Goal: Task Accomplishment & Management: Manage account settings

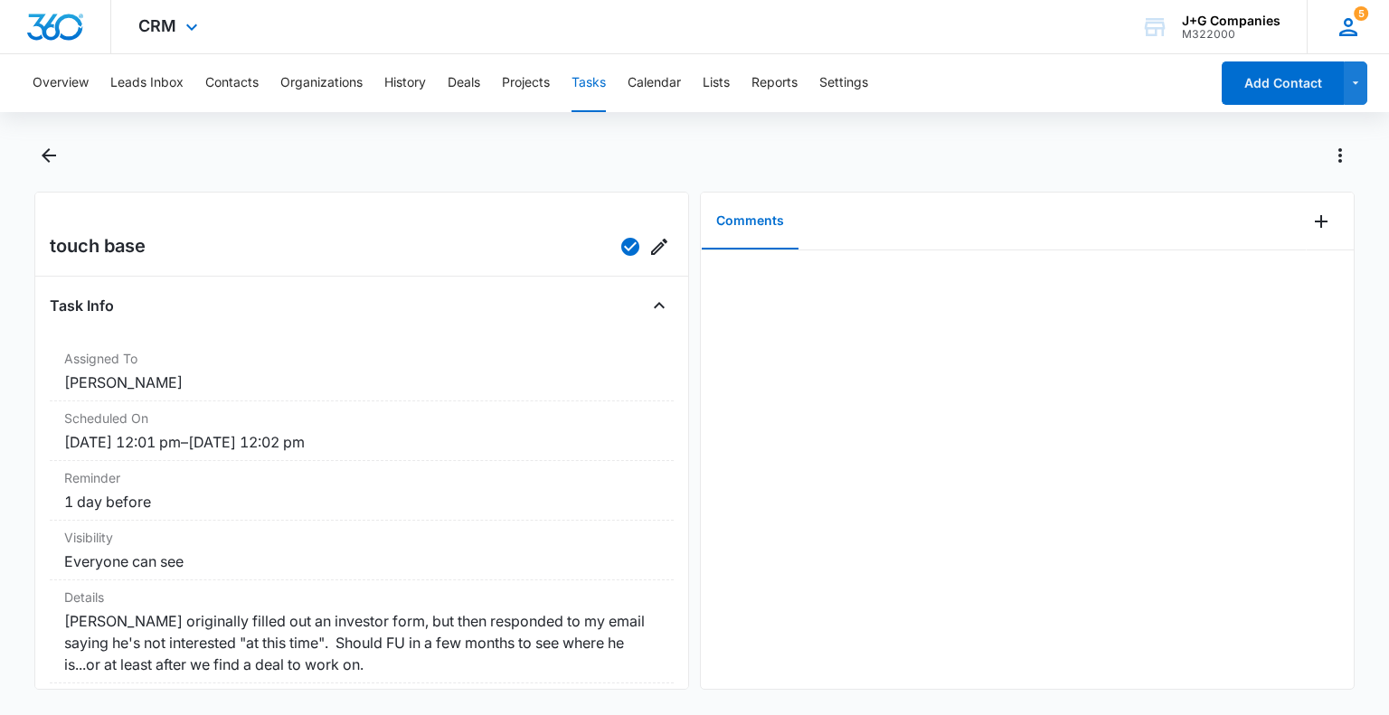
click at [1352, 17] on icon at bounding box center [1348, 27] width 27 height 27
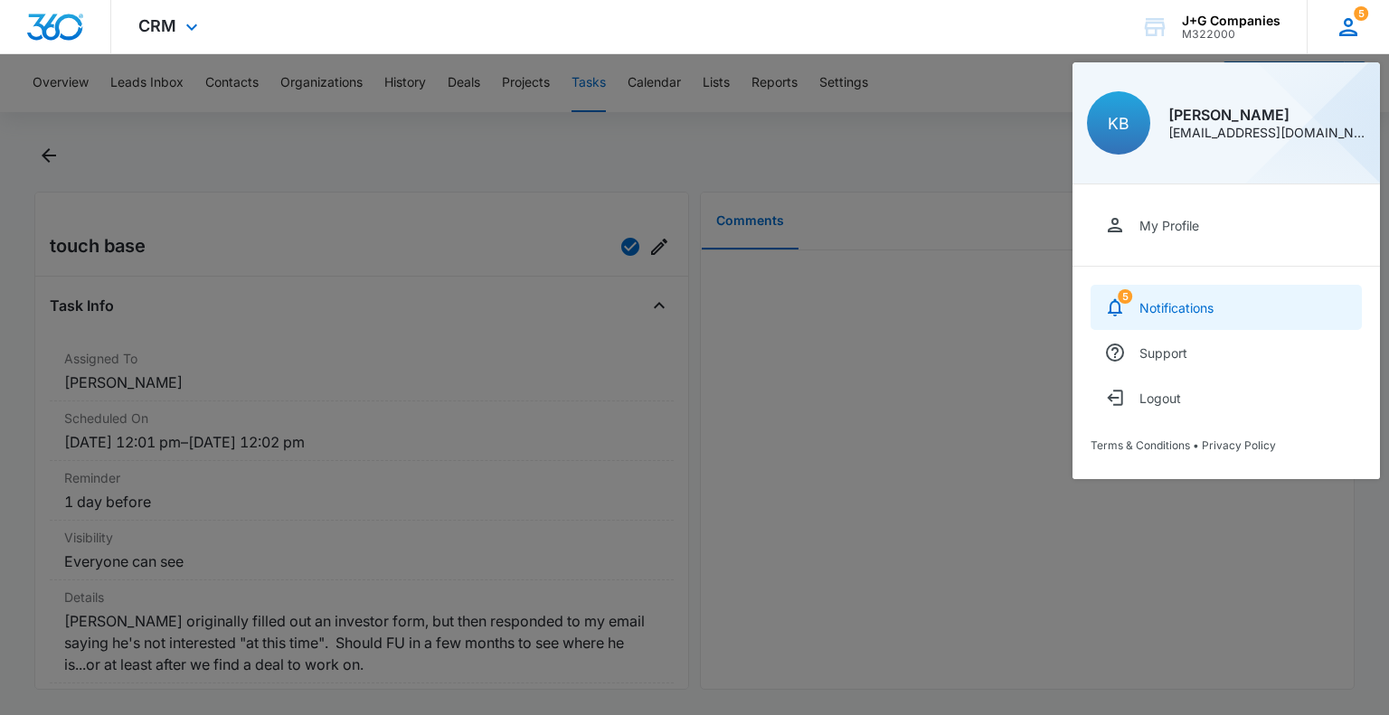
click at [1165, 307] on div "Notifications" at bounding box center [1177, 307] width 74 height 15
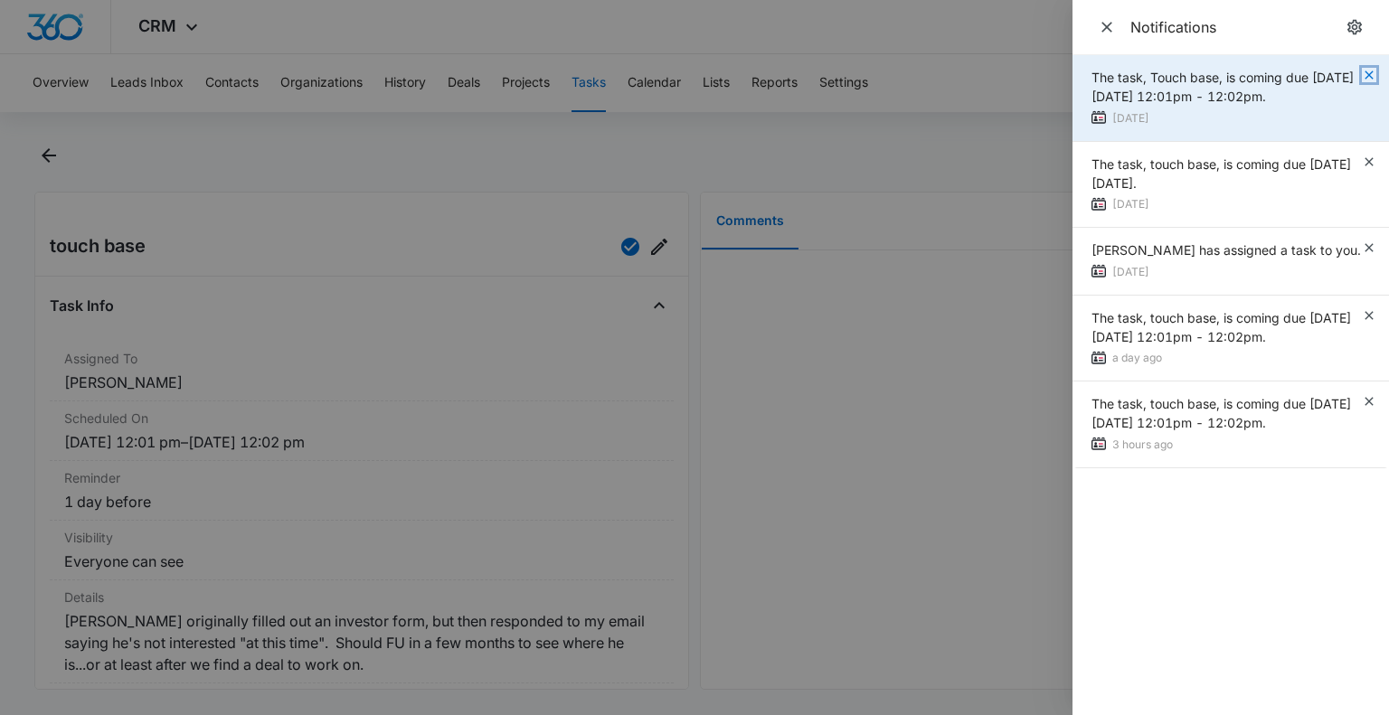
click at [1369, 75] on icon "button" at bounding box center [1369, 75] width 8 height 8
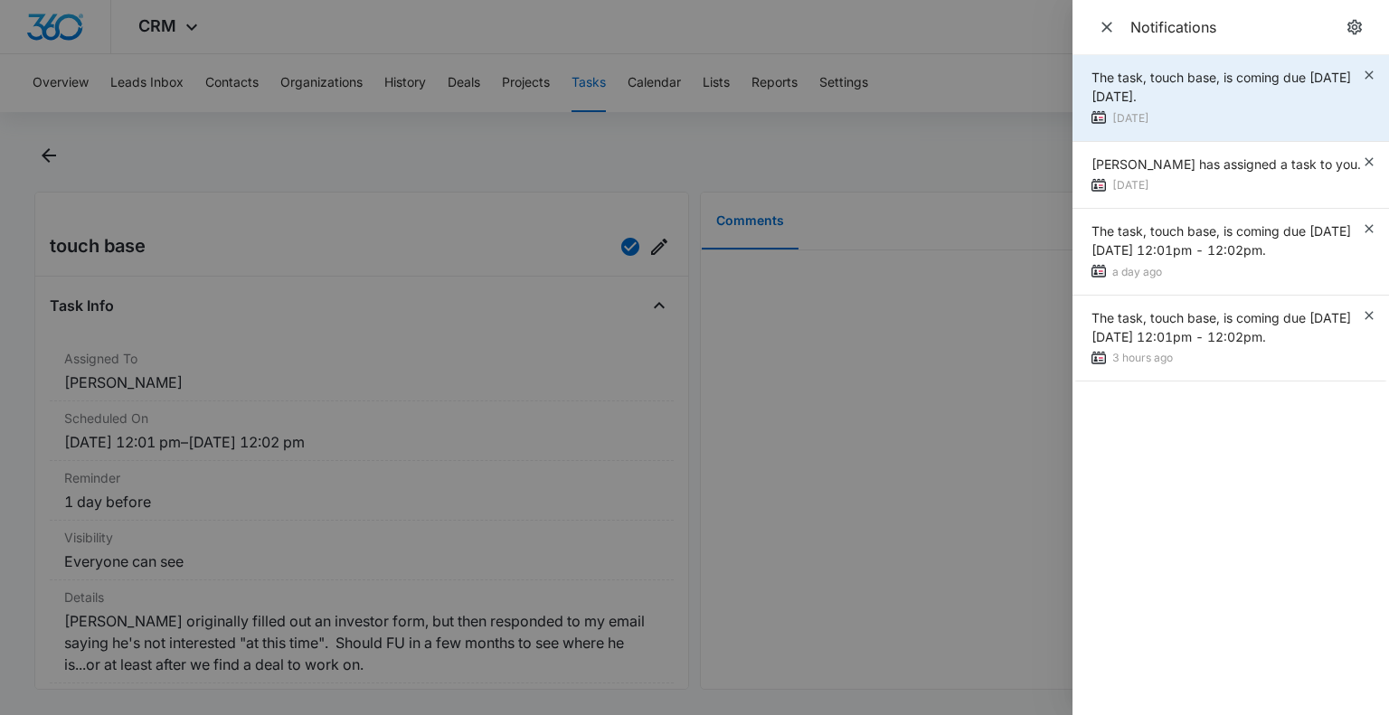
click at [1234, 87] on div "The task, touch base, is coming due on Fri Aug 01, 2025." at bounding box center [1227, 87] width 270 height 38
click at [1122, 78] on span "The task, touch base, is coming due on Fri Aug 01, 2025." at bounding box center [1222, 87] width 260 height 34
click at [1096, 115] on img at bounding box center [1099, 117] width 14 height 14
click at [1369, 74] on icon "button" at bounding box center [1369, 75] width 8 height 8
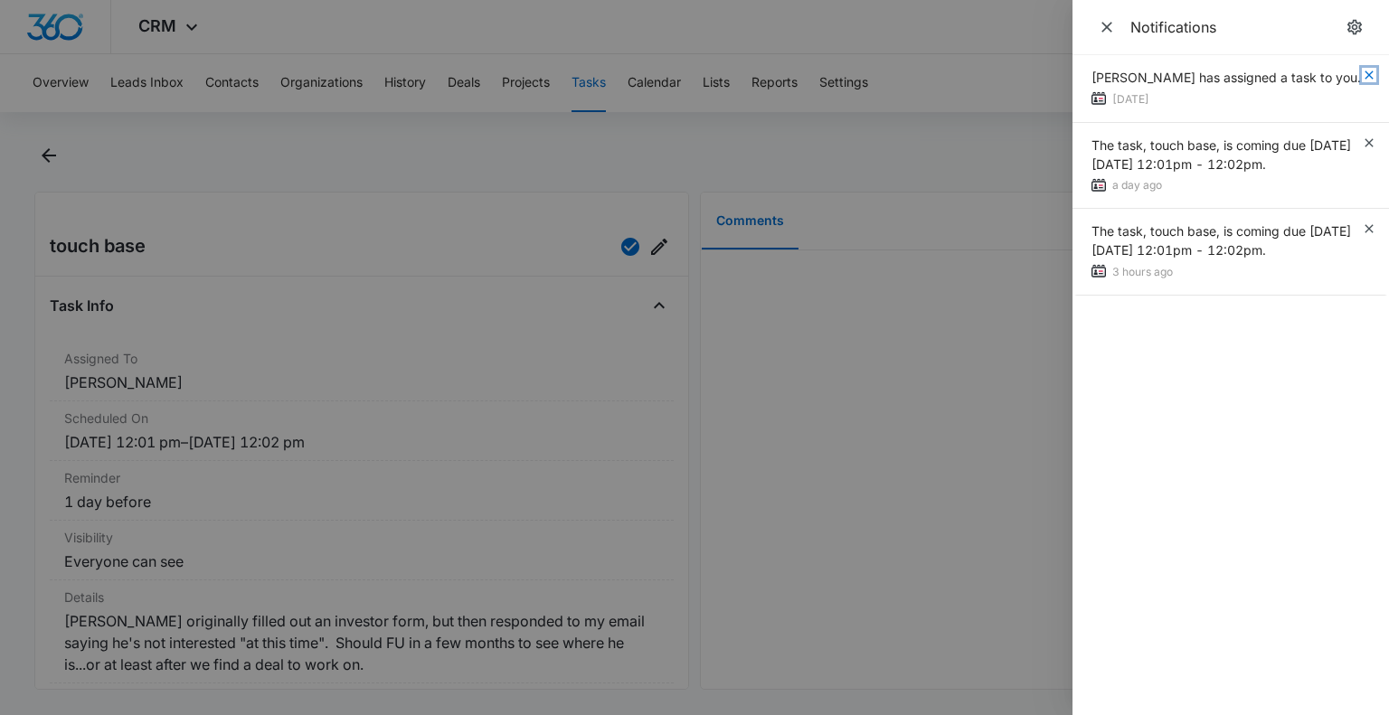
click at [1369, 74] on icon "button" at bounding box center [1369, 75] width 8 height 8
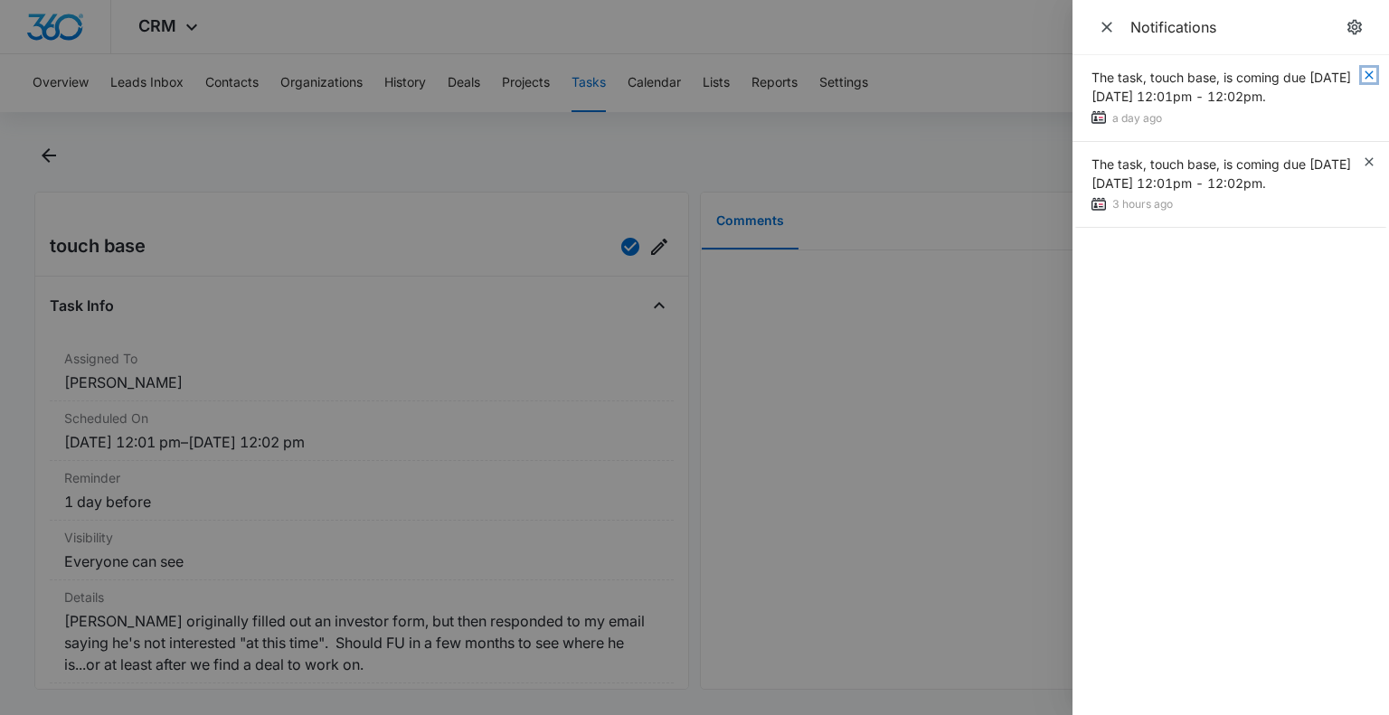
click at [1369, 74] on icon "button" at bounding box center [1369, 75] width 8 height 8
click at [1368, 74] on icon "button" at bounding box center [1369, 75] width 14 height 14
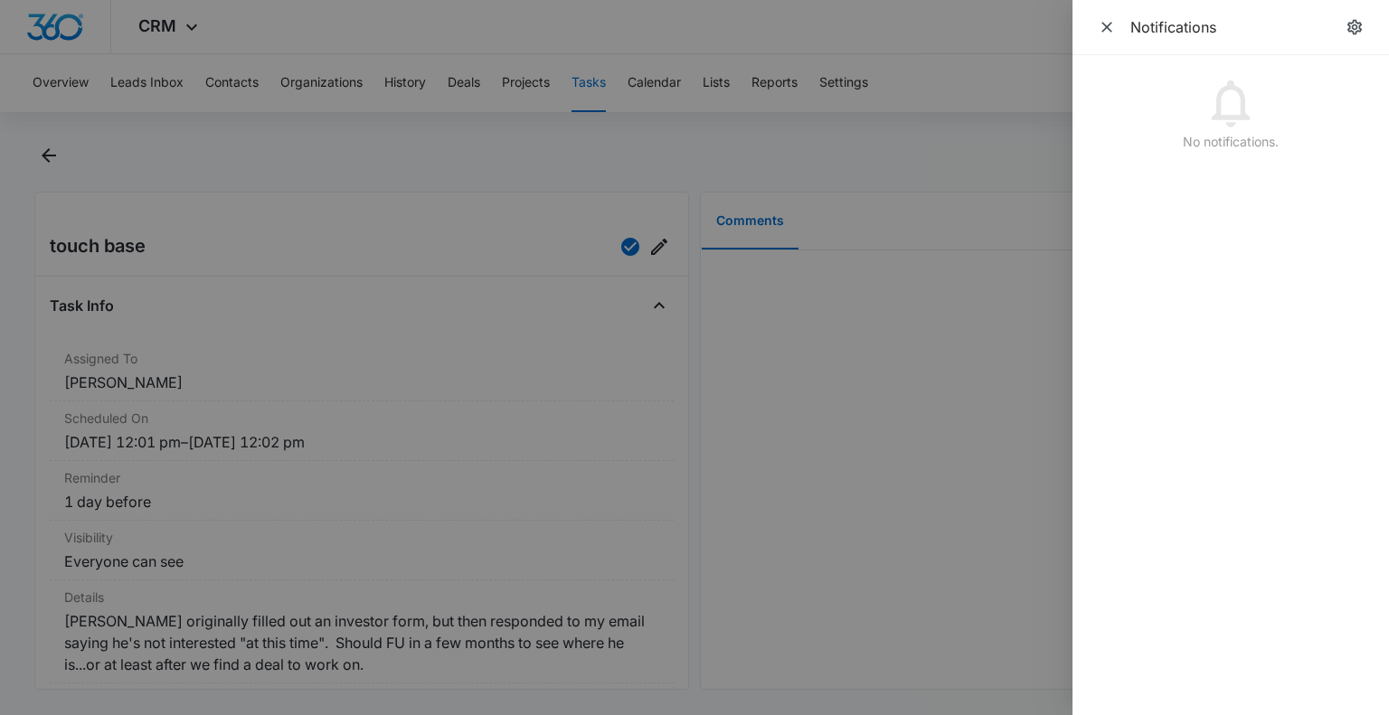
click at [832, 22] on div at bounding box center [694, 357] width 1389 height 715
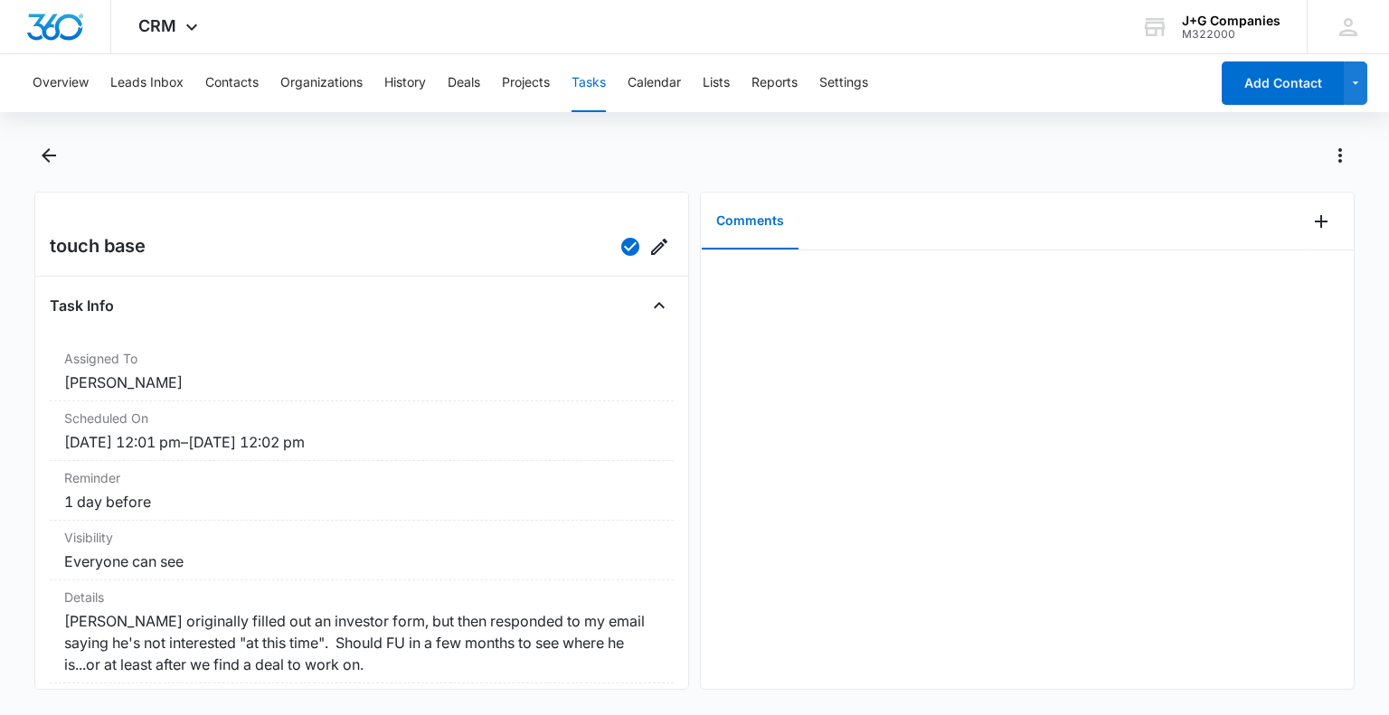
click at [582, 84] on button "Tasks" at bounding box center [589, 83] width 34 height 58
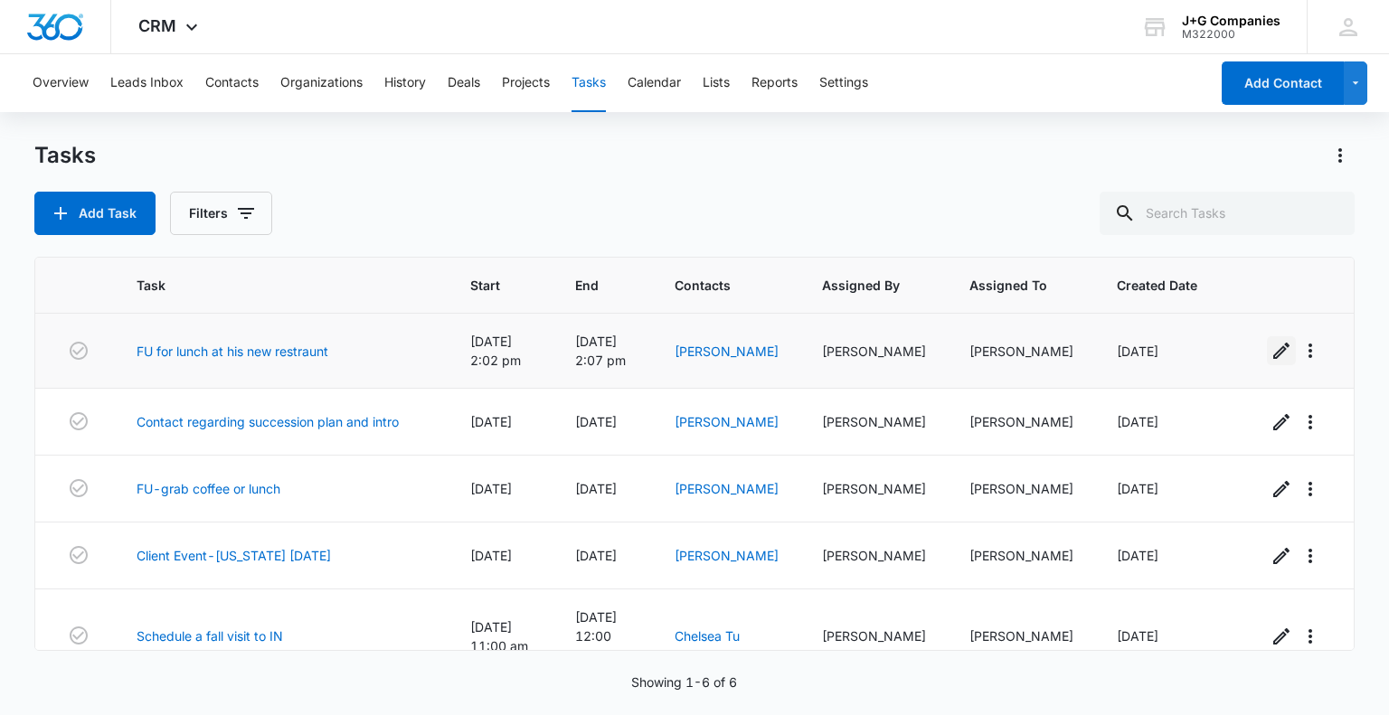
click at [1274, 351] on icon "button" at bounding box center [1282, 351] width 16 height 16
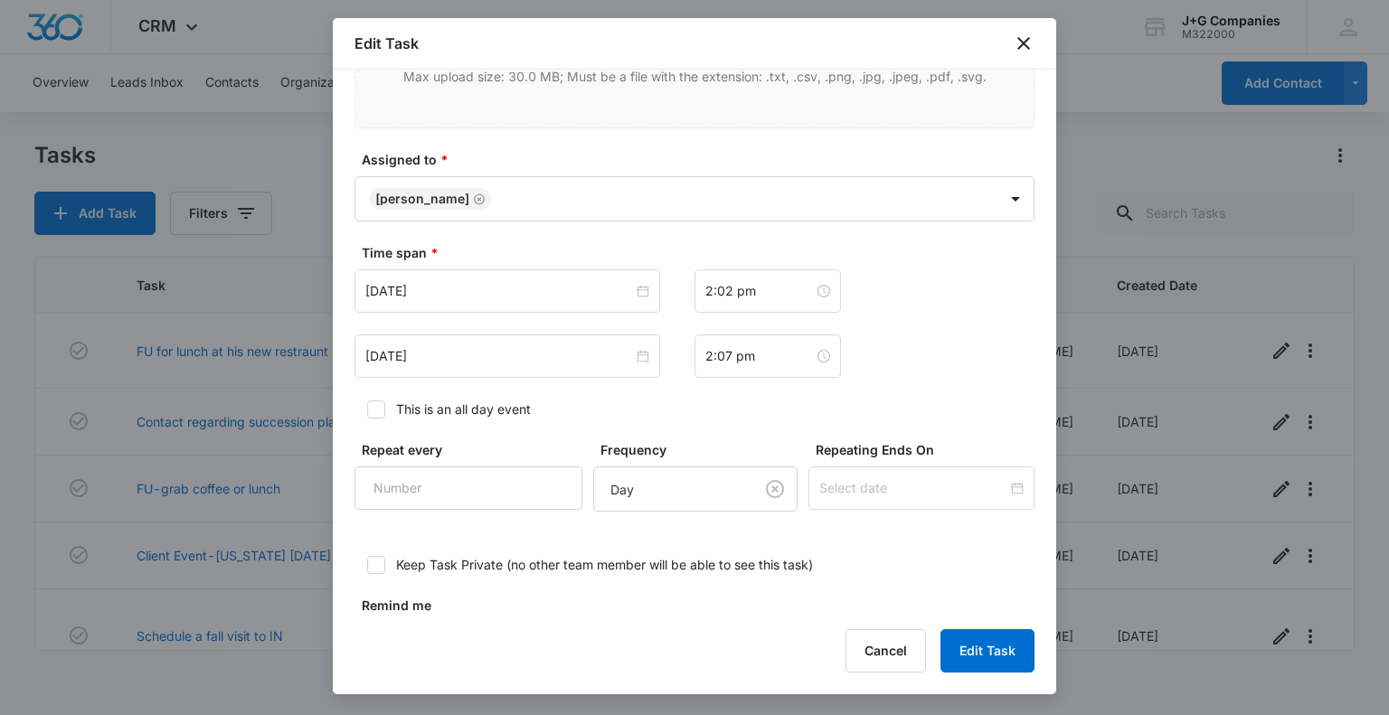
scroll to position [962, 0]
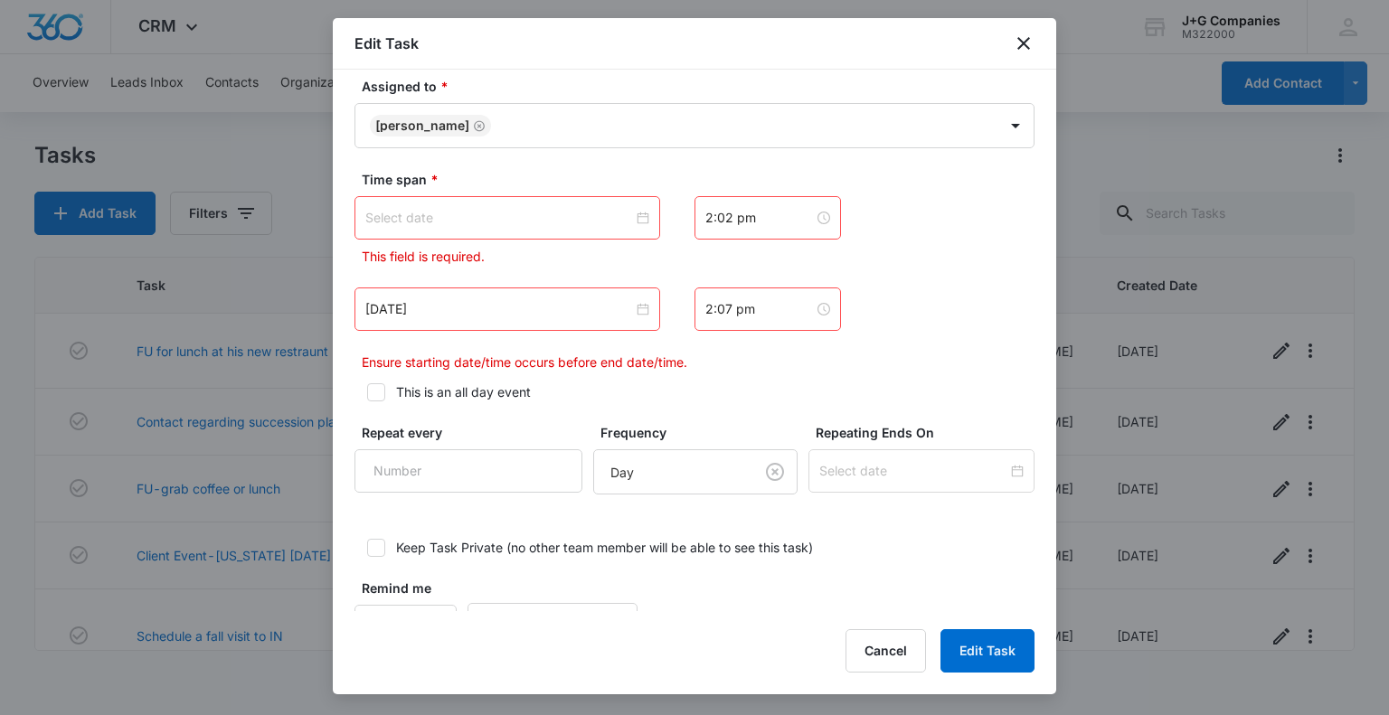
click at [578, 213] on input at bounding box center [499, 218] width 268 height 20
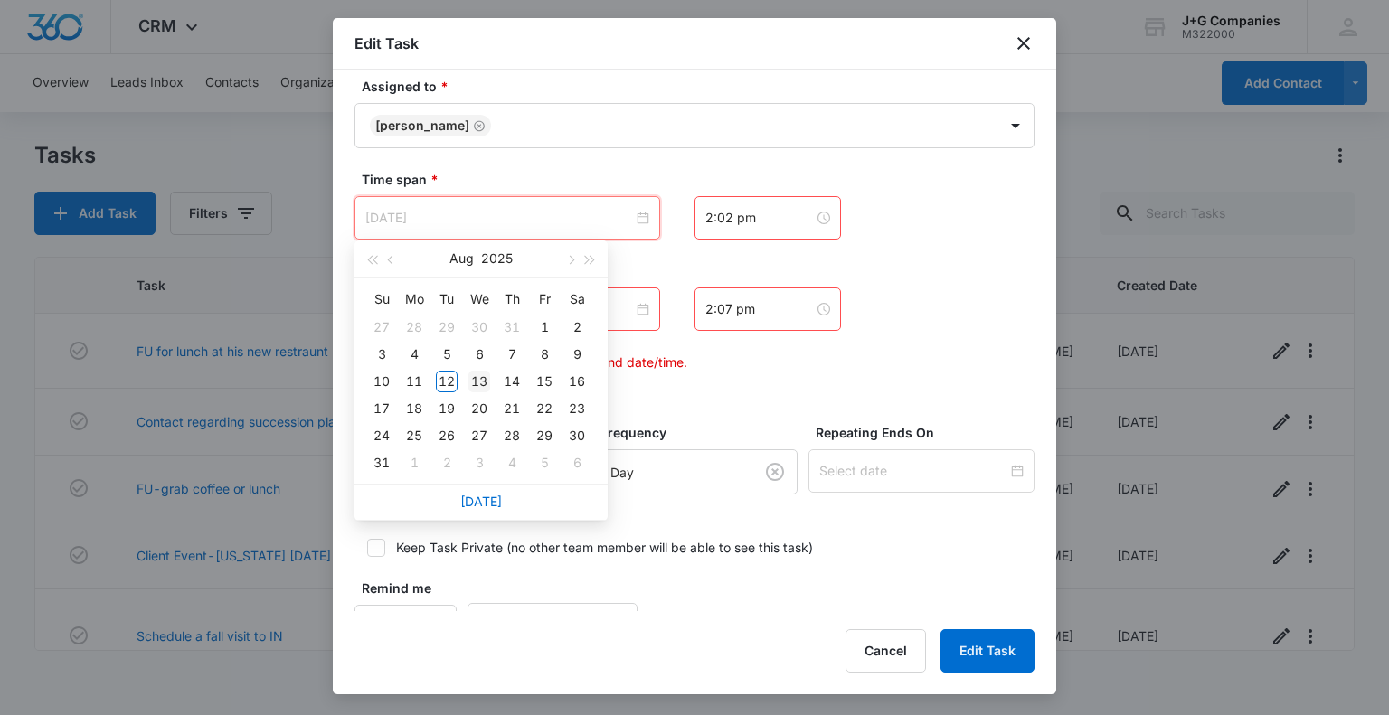
type input "Aug 13, 2025"
click at [484, 383] on div "13" at bounding box center [480, 382] width 22 height 22
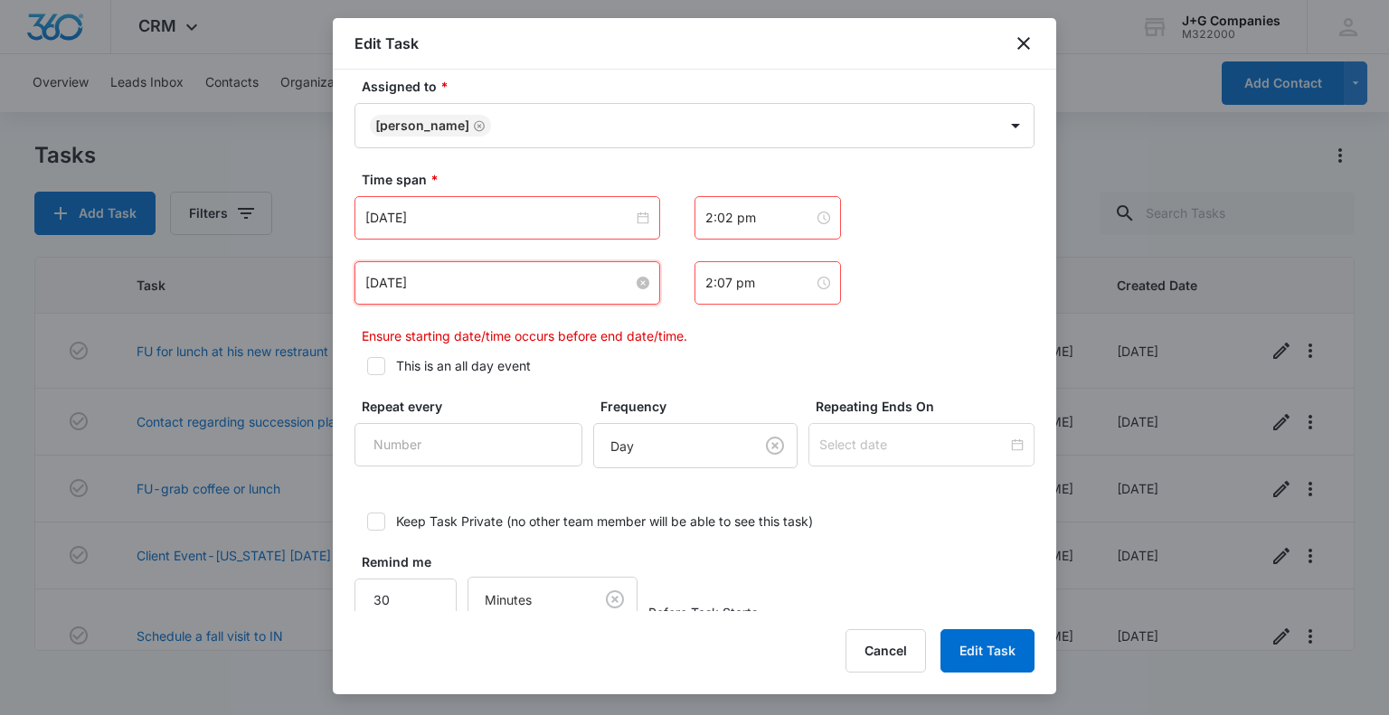
click at [518, 281] on input "Jul 21, 2025" at bounding box center [499, 283] width 268 height 20
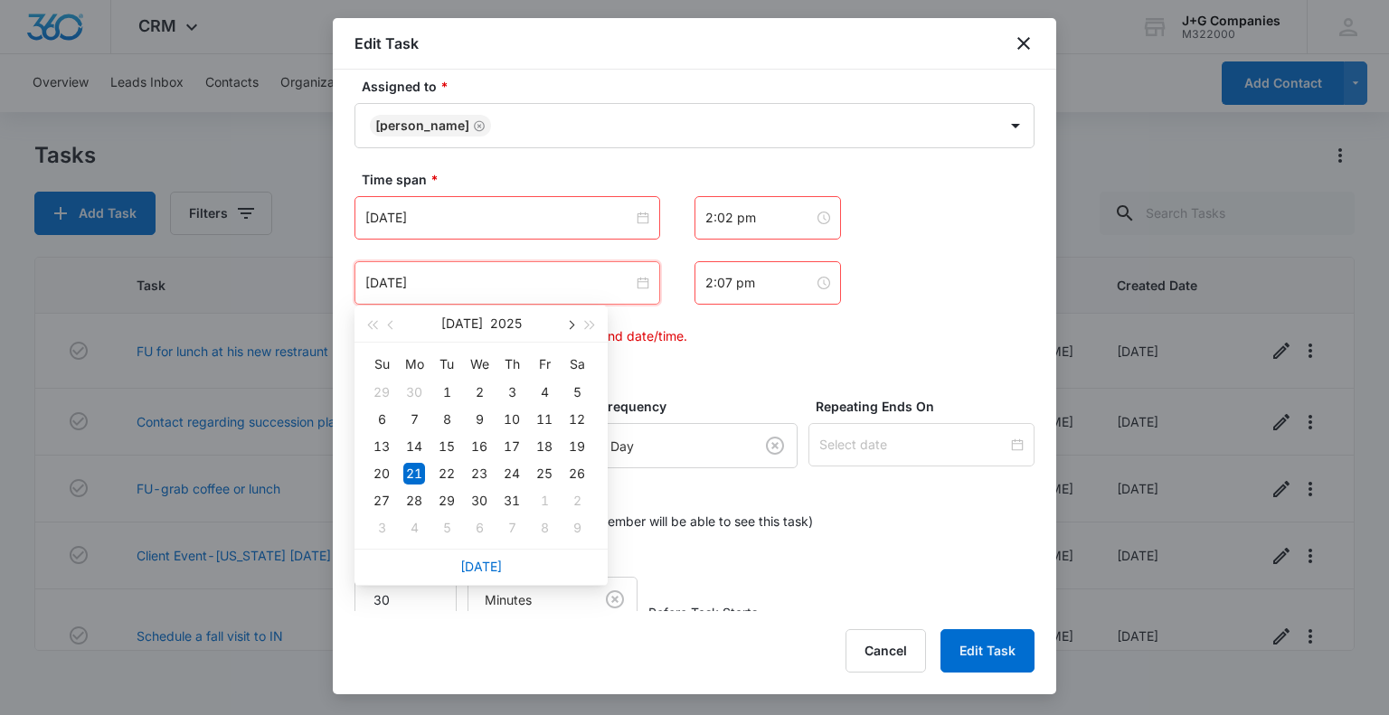
click at [573, 325] on span "button" at bounding box center [569, 325] width 9 height 9
type input "Aug 13, 2025"
click at [481, 442] on div "13" at bounding box center [480, 447] width 22 height 22
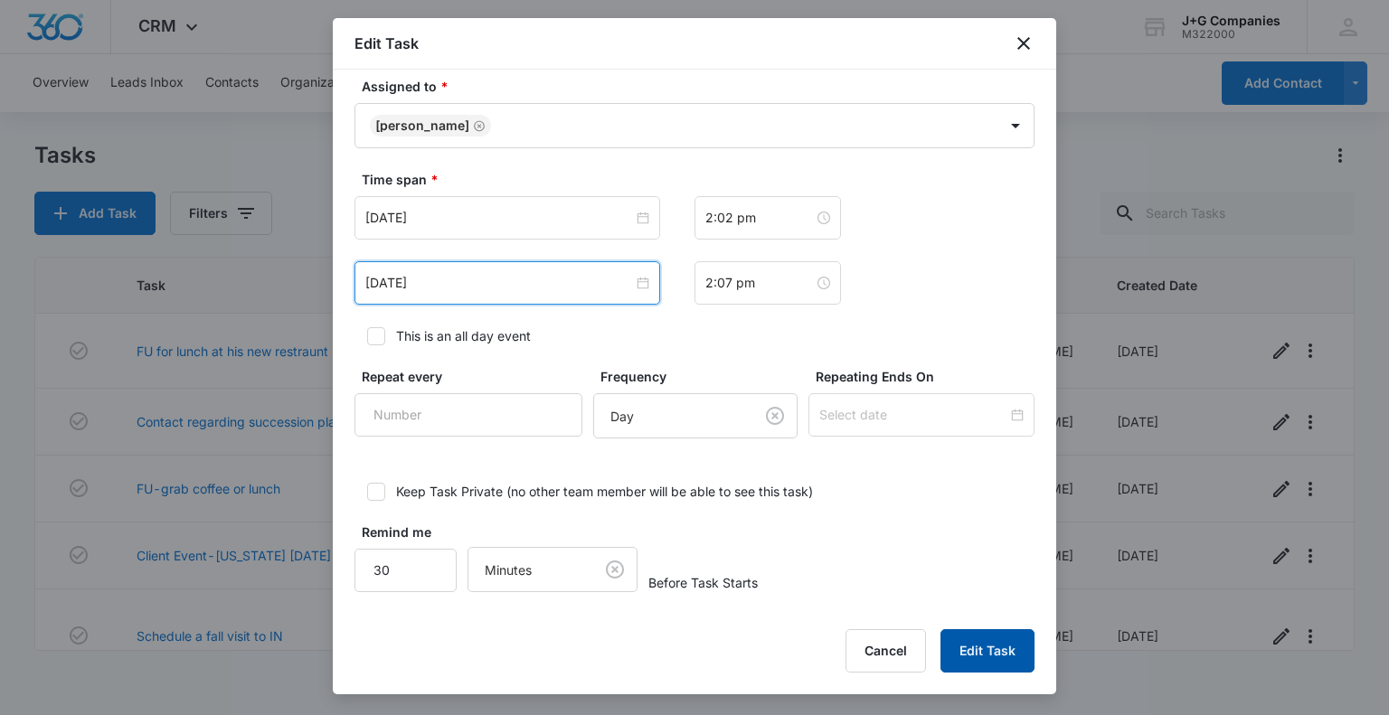
click at [997, 636] on button "Edit Task" at bounding box center [988, 651] width 94 height 43
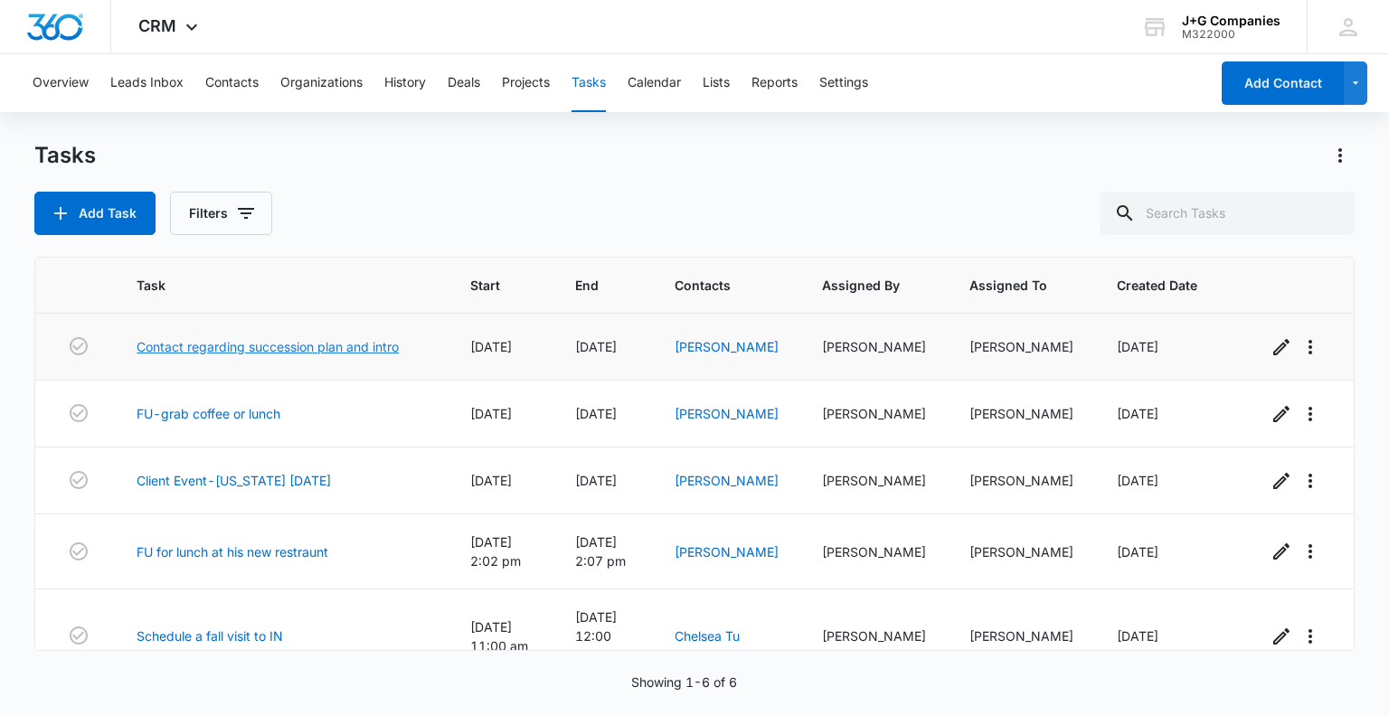
click at [256, 345] on link "Contact regarding succession plan and intro" at bounding box center [268, 346] width 262 height 19
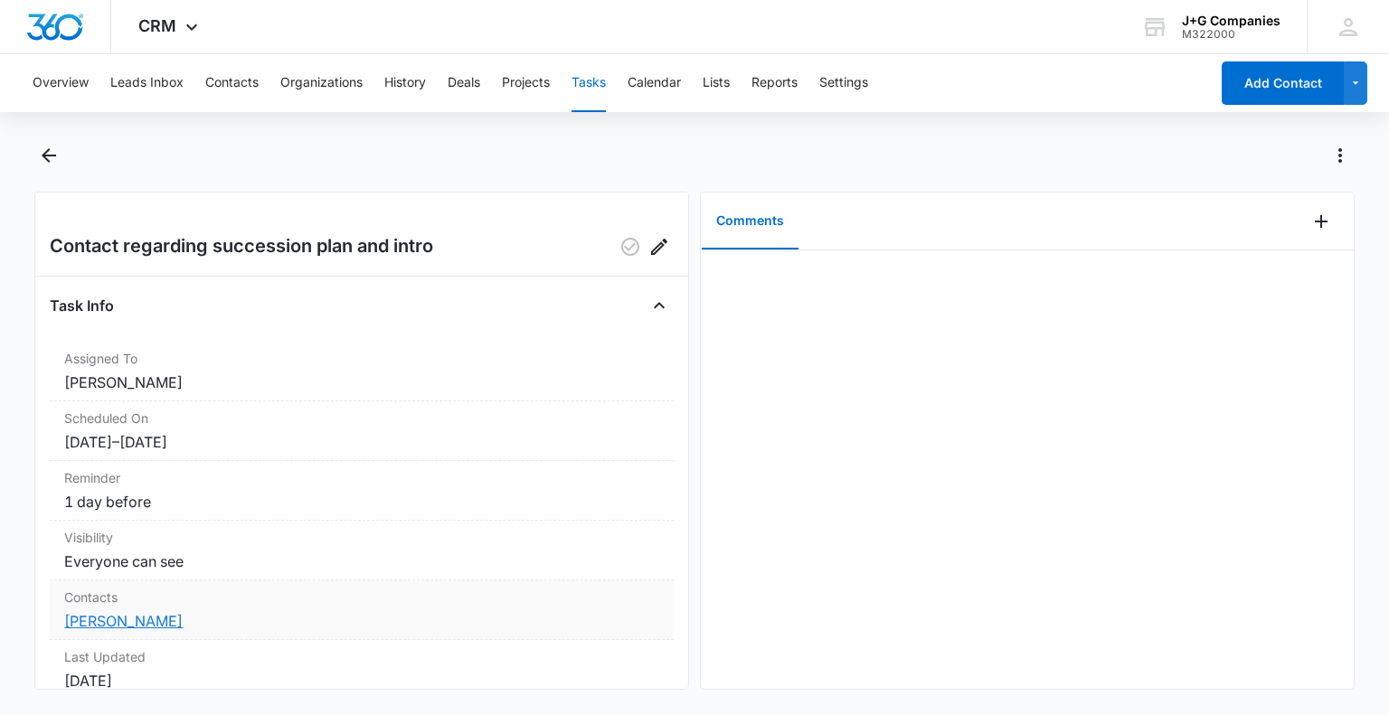
click at [98, 618] on link "[PERSON_NAME]" at bounding box center [123, 621] width 118 height 18
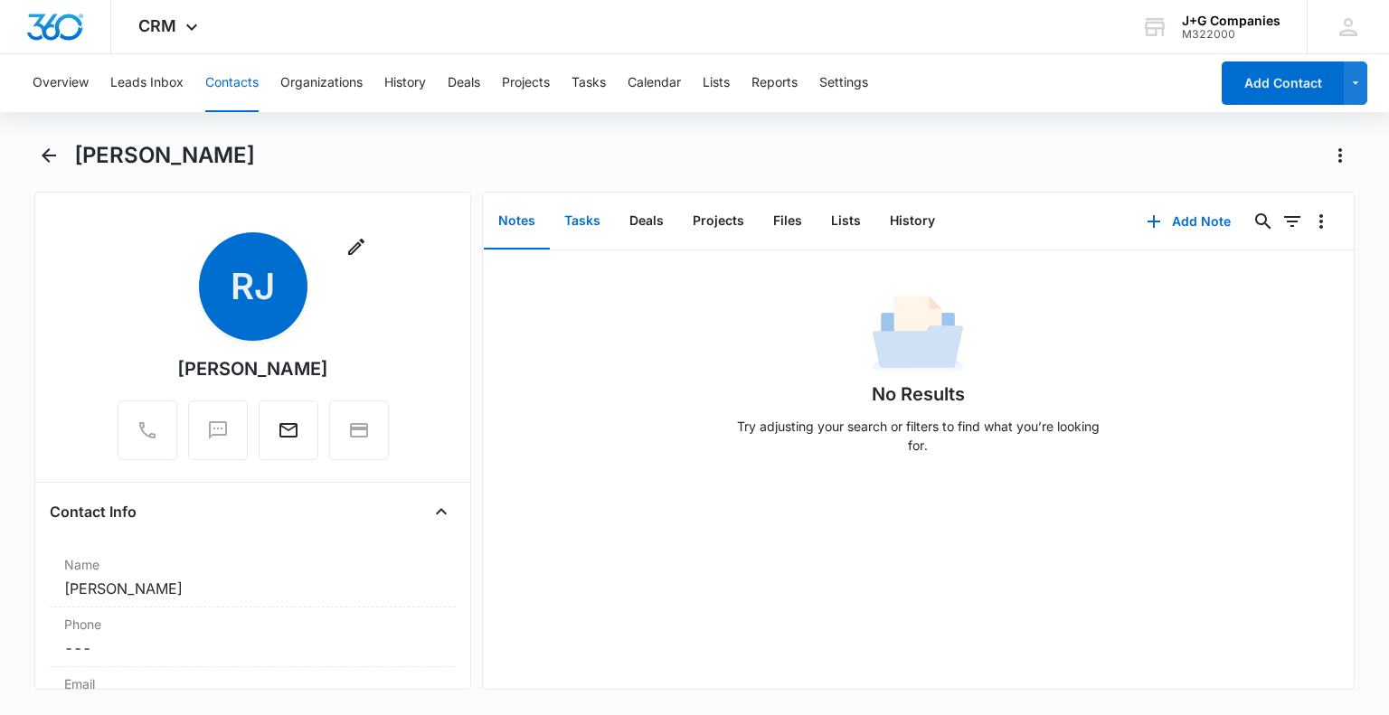
click at [582, 220] on button "Tasks" at bounding box center [582, 222] width 65 height 56
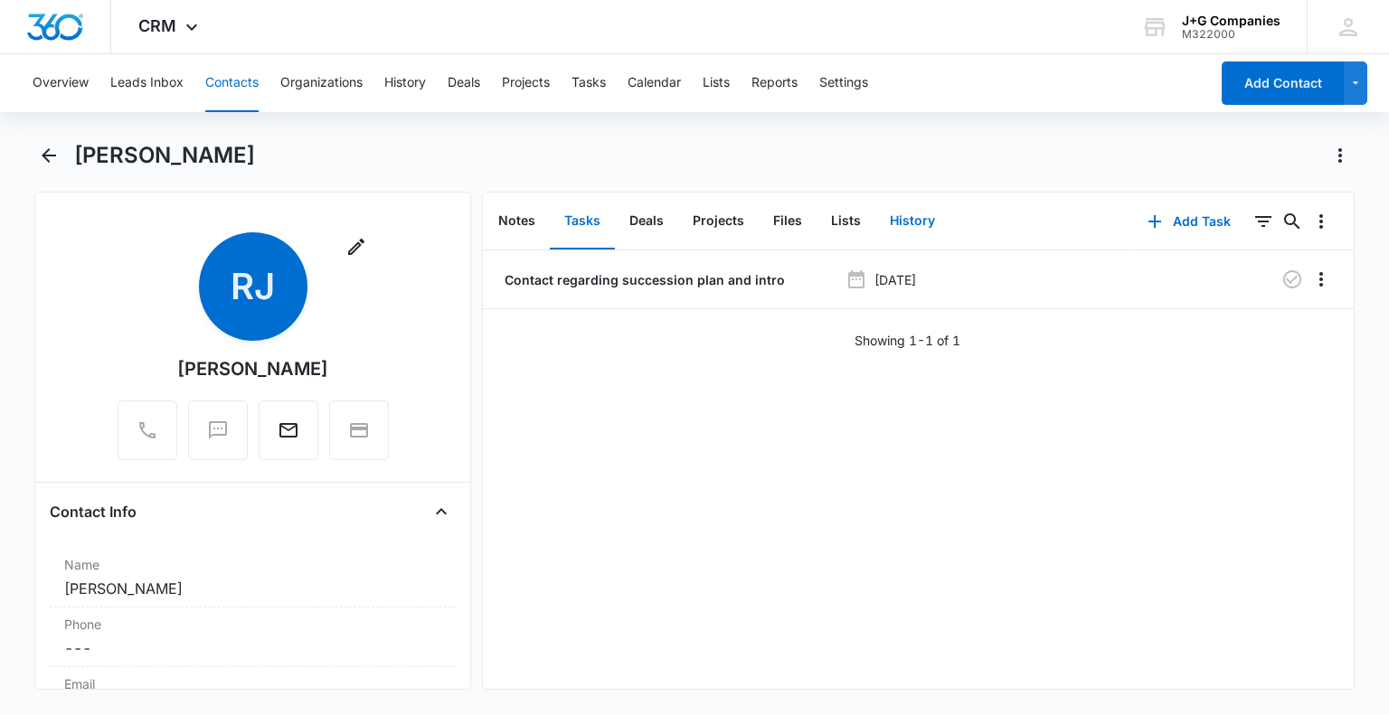
click at [911, 222] on button "History" at bounding box center [913, 222] width 74 height 56
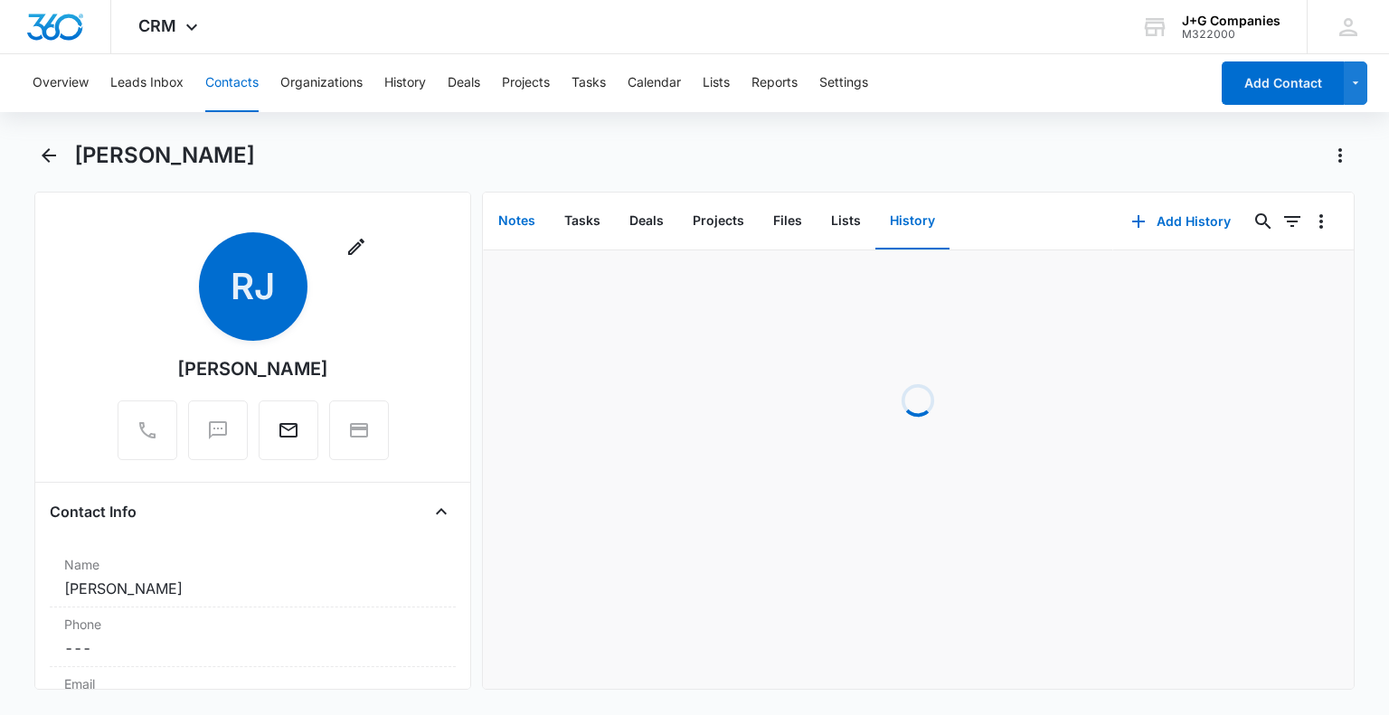
click at [510, 213] on button "Notes" at bounding box center [517, 222] width 66 height 56
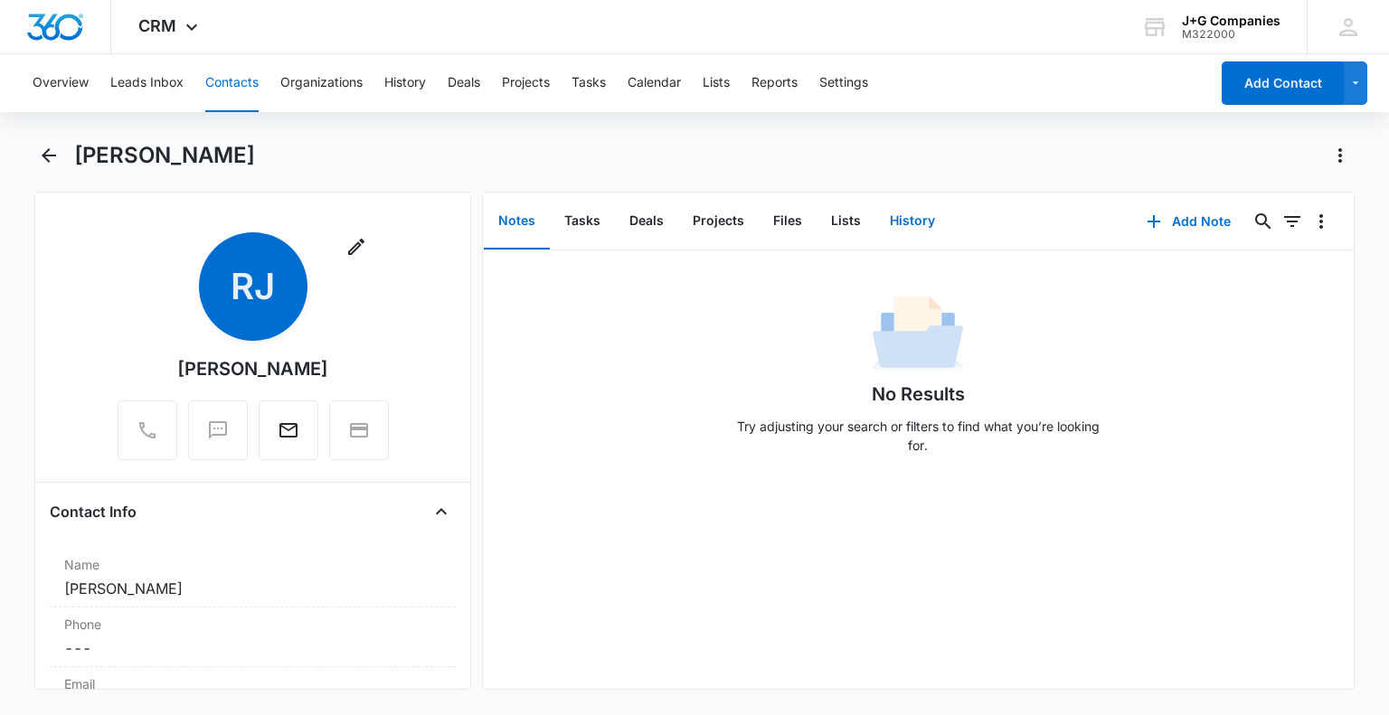
click at [901, 213] on button "History" at bounding box center [913, 222] width 74 height 56
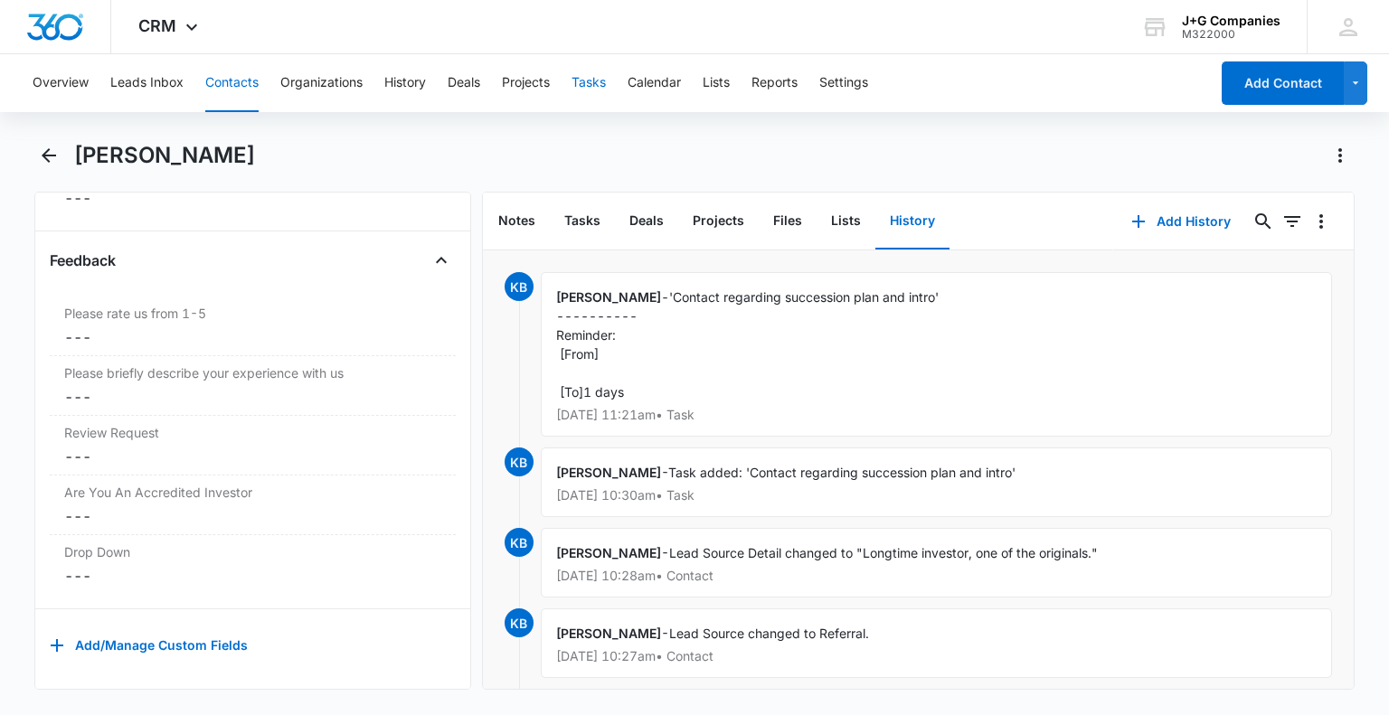
click at [594, 79] on button "Tasks" at bounding box center [589, 83] width 34 height 58
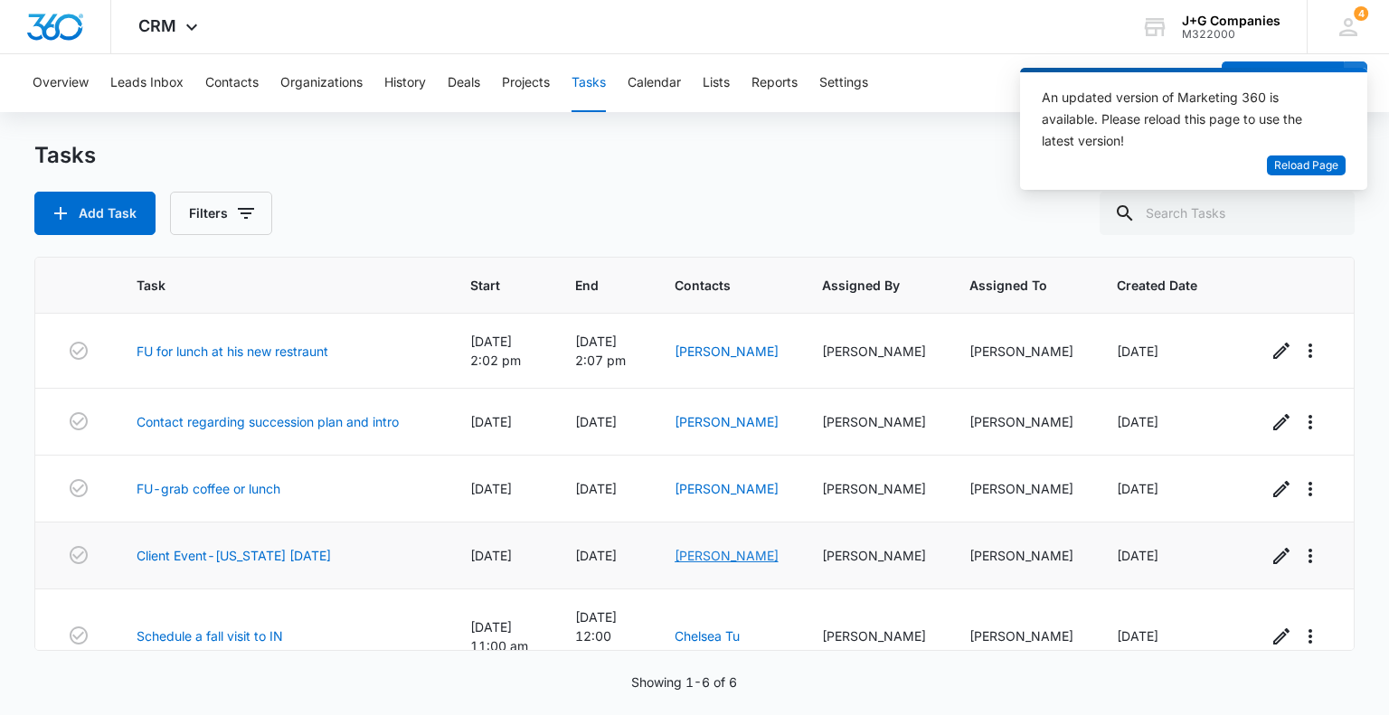
click at [711, 556] on link "[PERSON_NAME]" at bounding box center [727, 555] width 104 height 15
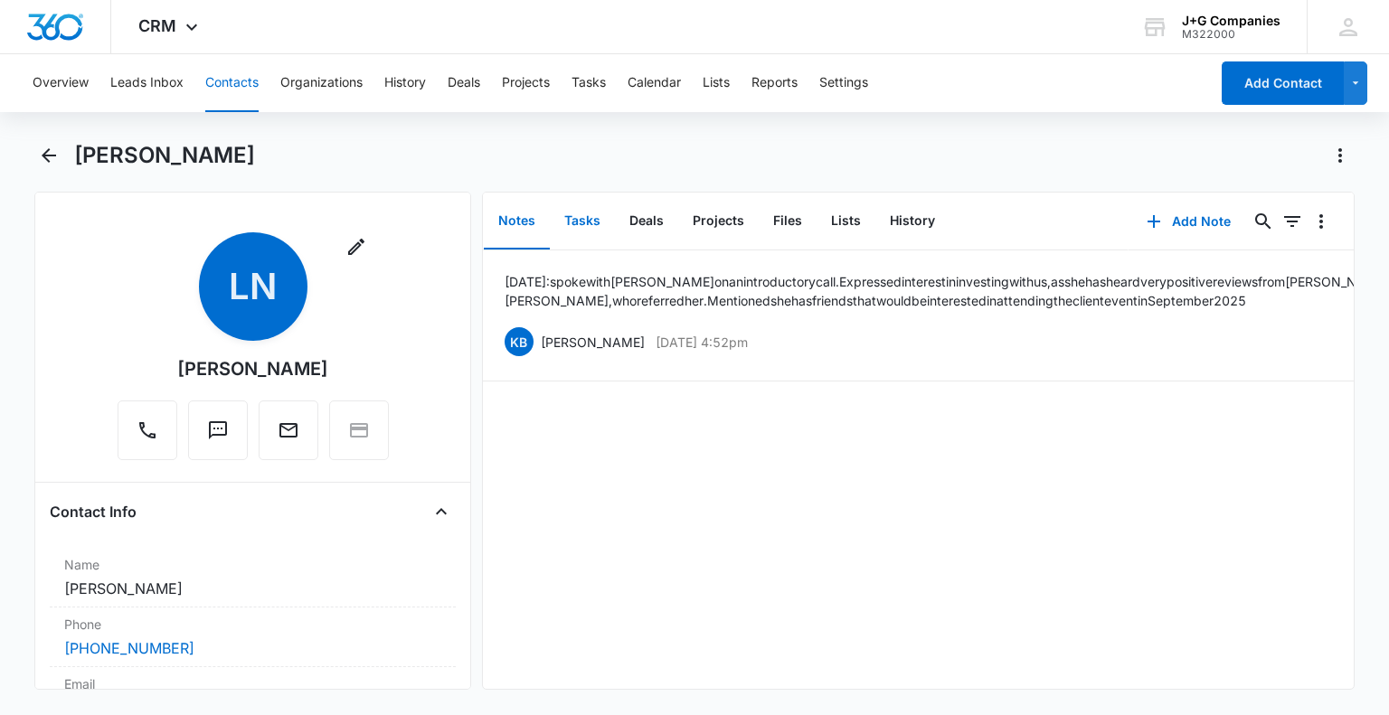
click at [587, 214] on button "Tasks" at bounding box center [582, 222] width 65 height 56
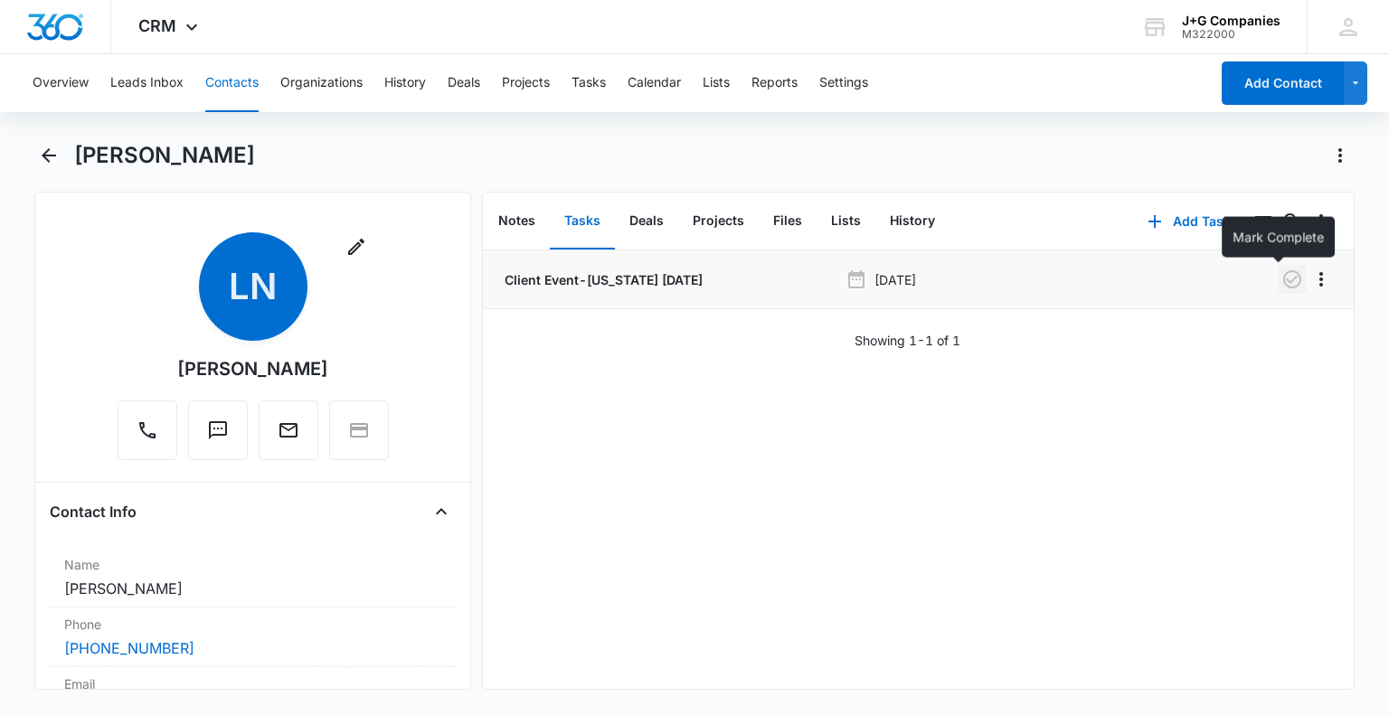
click at [1282, 279] on icon "button" at bounding box center [1293, 280] width 22 height 22
click at [596, 79] on button "Tasks" at bounding box center [589, 83] width 34 height 58
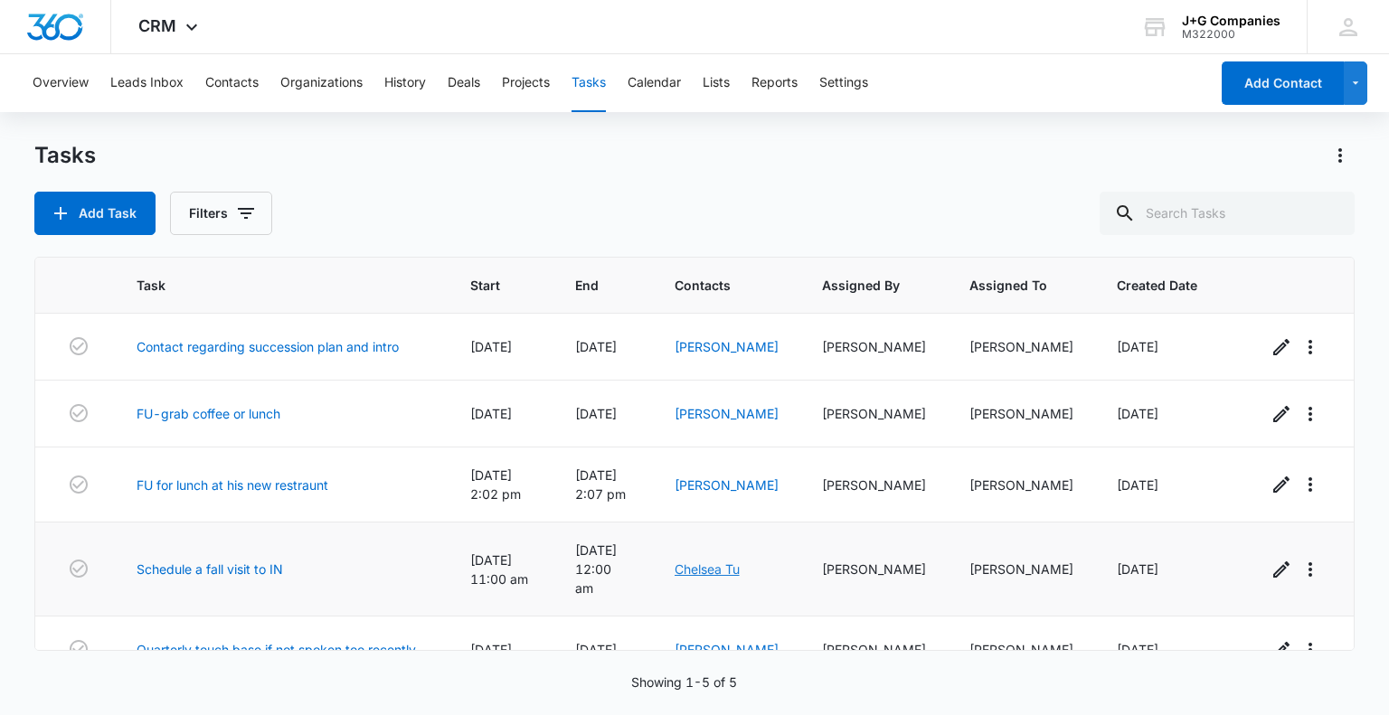
click at [710, 562] on link "Chelsea Tu" at bounding box center [707, 569] width 65 height 15
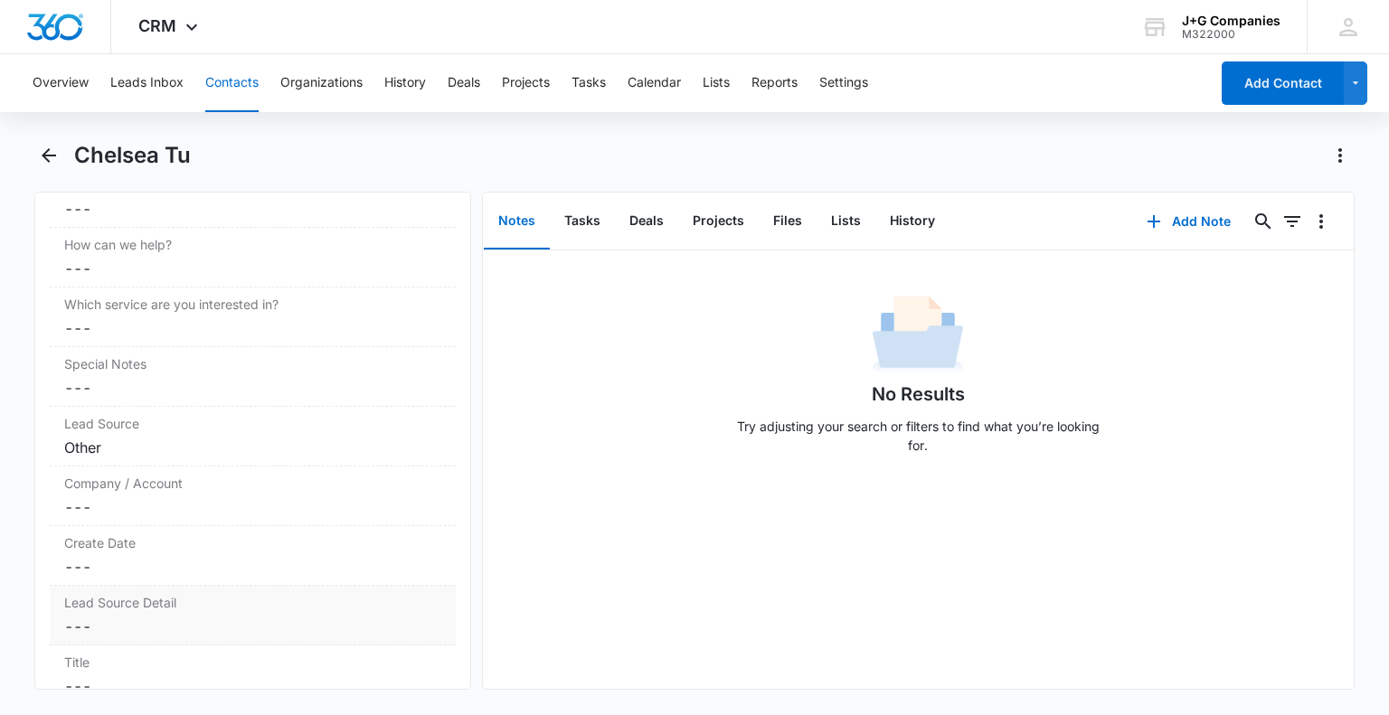
scroll to position [1235, 0]
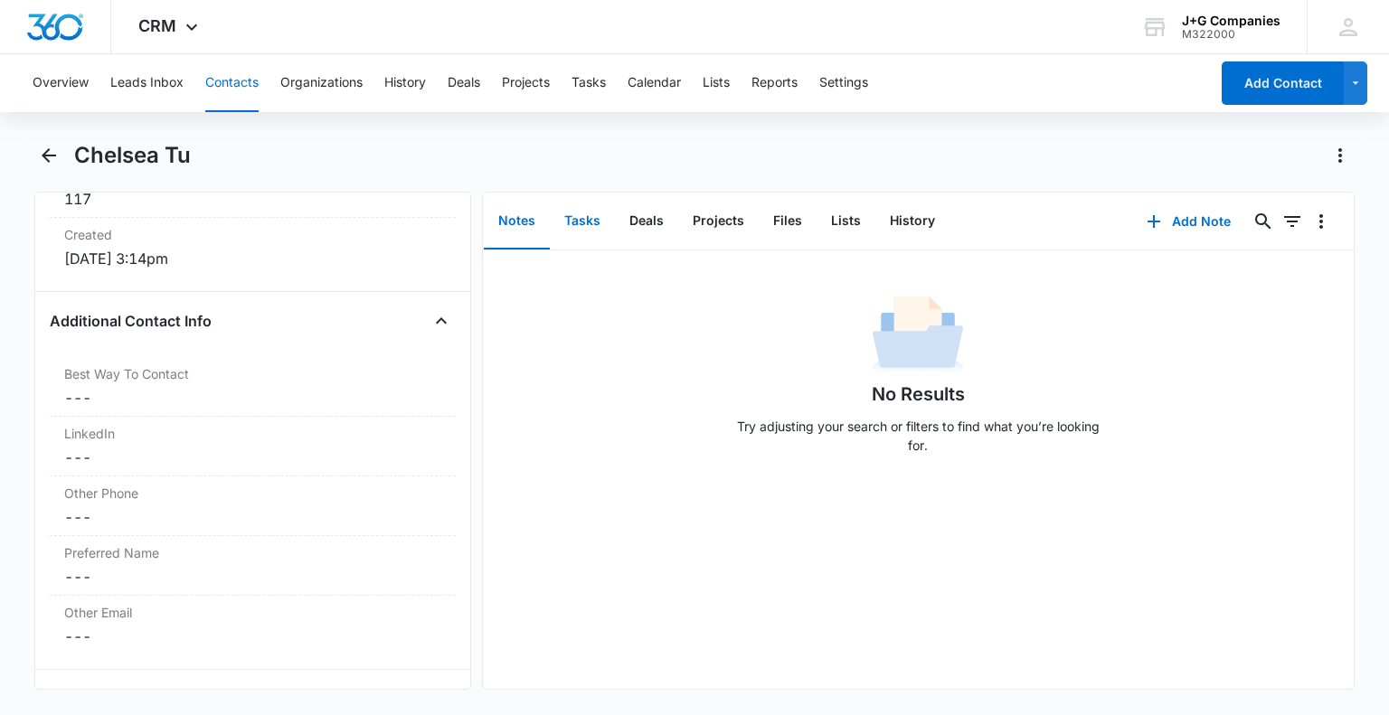
click at [564, 220] on button "Tasks" at bounding box center [582, 222] width 65 height 56
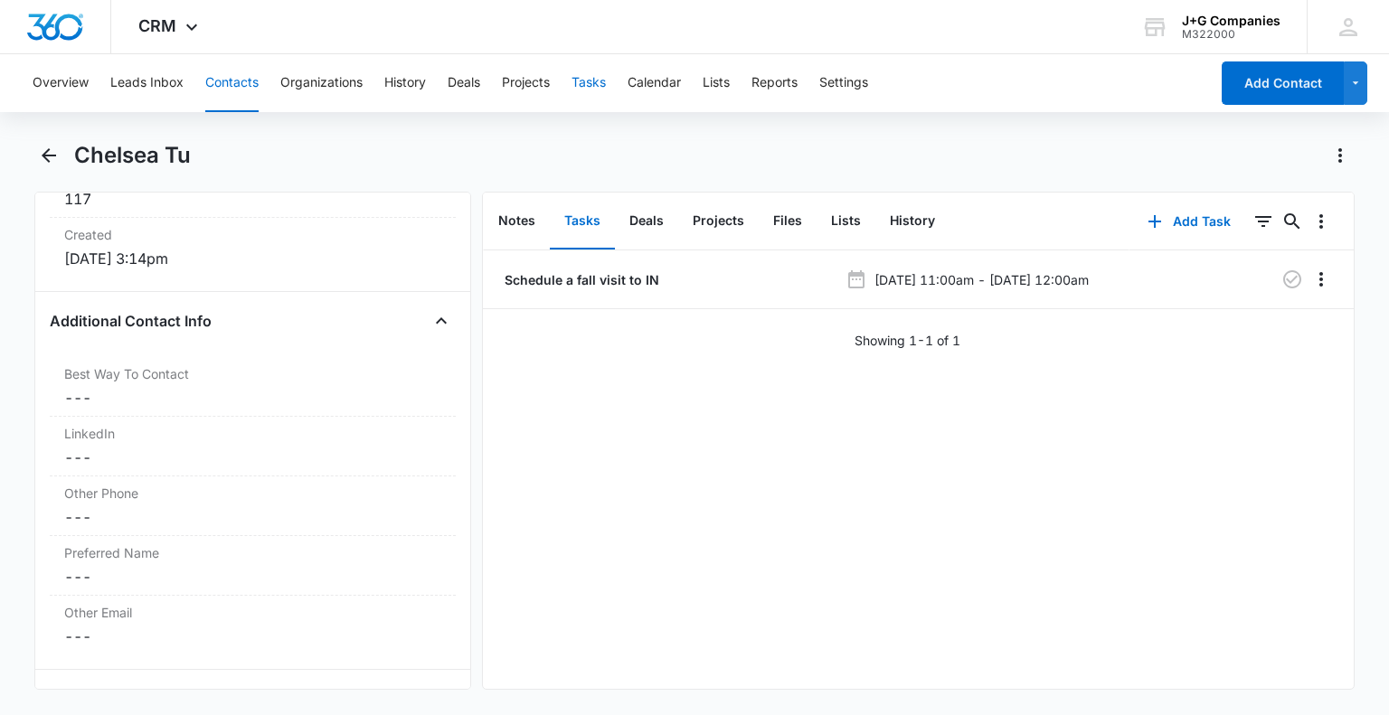
click at [590, 79] on button "Tasks" at bounding box center [589, 83] width 34 height 58
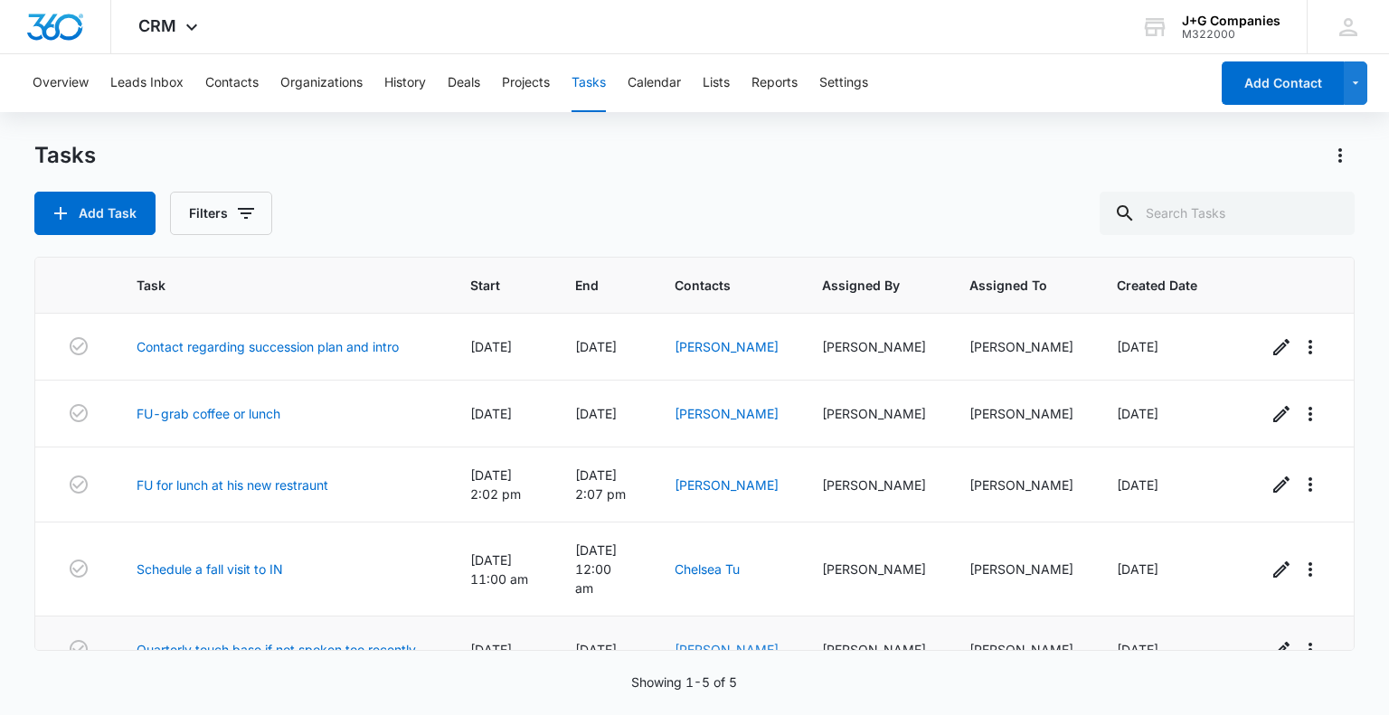
click at [712, 642] on link "[PERSON_NAME]" at bounding box center [727, 649] width 104 height 15
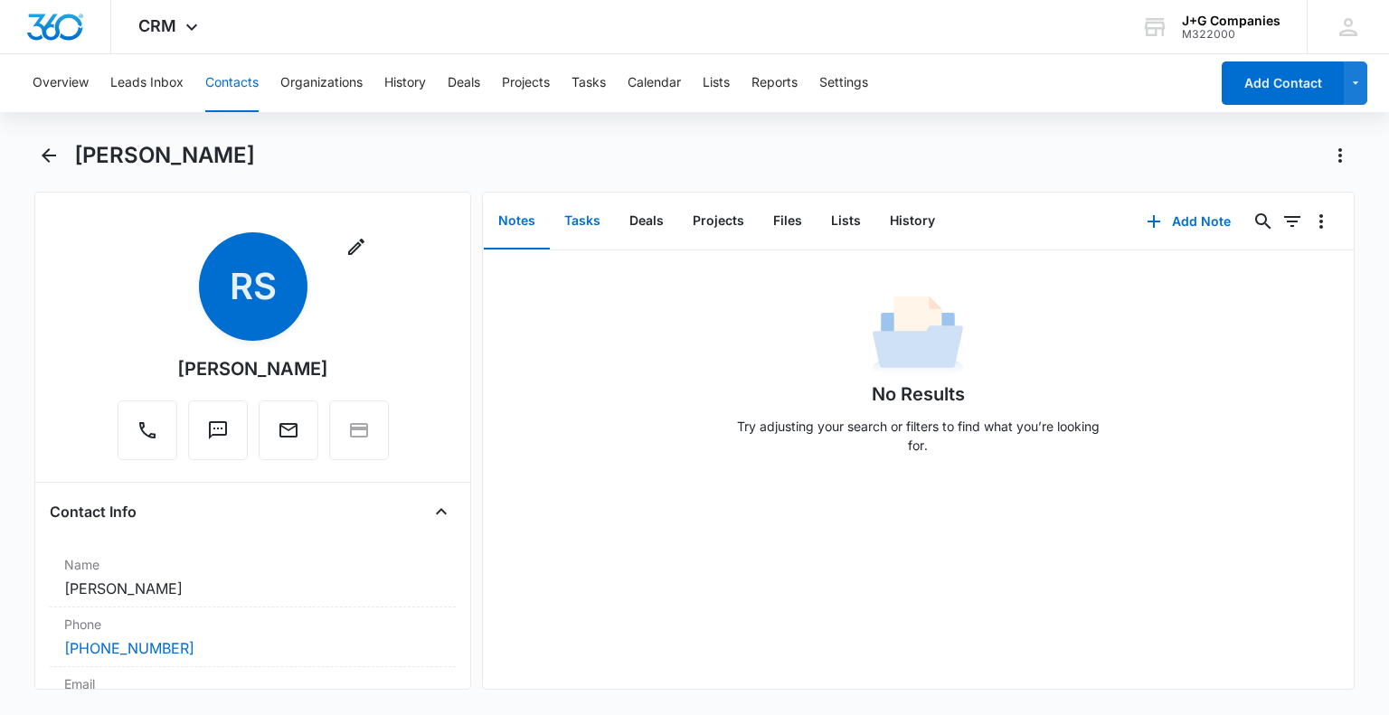
click at [587, 222] on button "Tasks" at bounding box center [582, 222] width 65 height 56
